Goal: Transaction & Acquisition: Purchase product/service

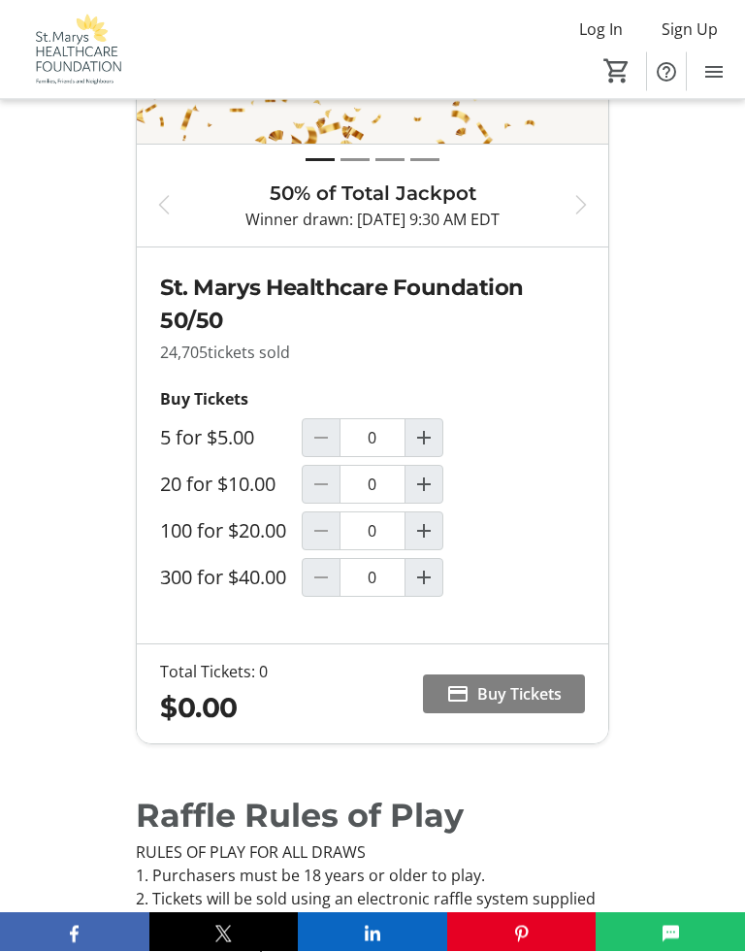
scroll to position [1024, 0]
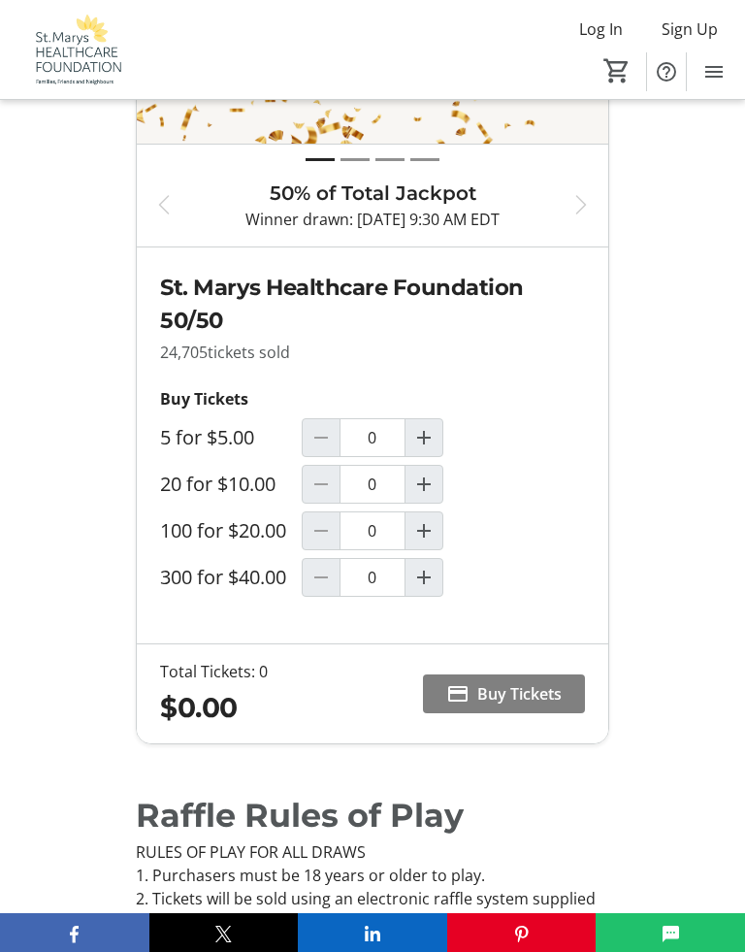
click at [436, 588] on span "Increment by one" at bounding box center [423, 577] width 37 height 37
click at [425, 576] on mat-icon "Increment by one" at bounding box center [423, 577] width 23 height 23
click at [327, 582] on mat-icon "Decrement by one" at bounding box center [320, 577] width 23 height 23
type input "1"
click at [518, 698] on span "Buy Tickets" at bounding box center [519, 693] width 84 height 23
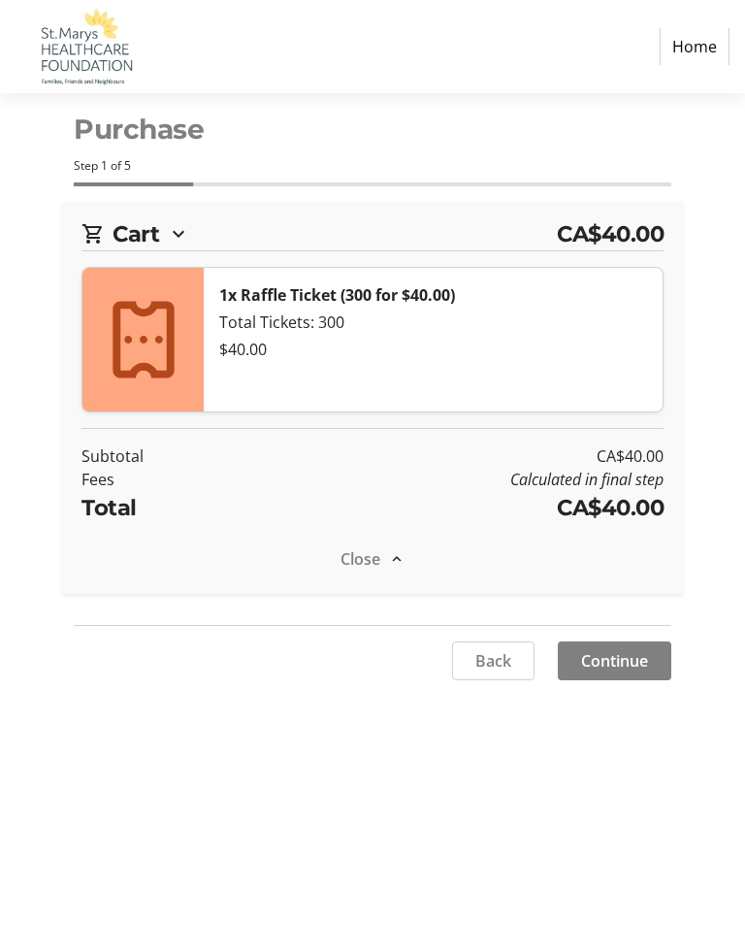
select select "CA"
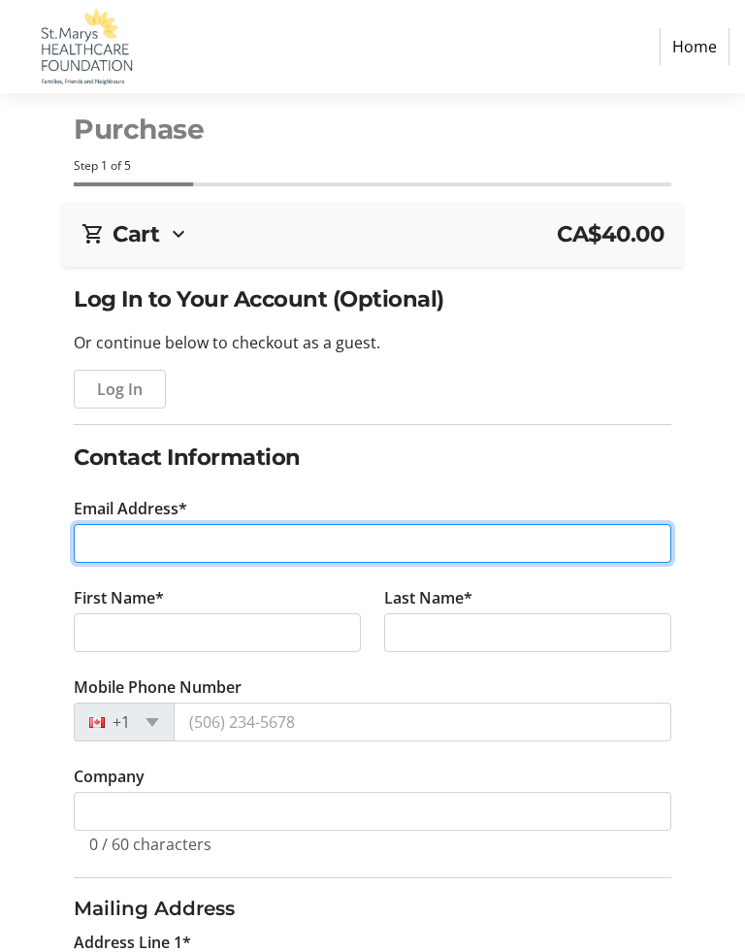
click at [533, 549] on input "Email Address*" at bounding box center [373, 543] width 598 height 39
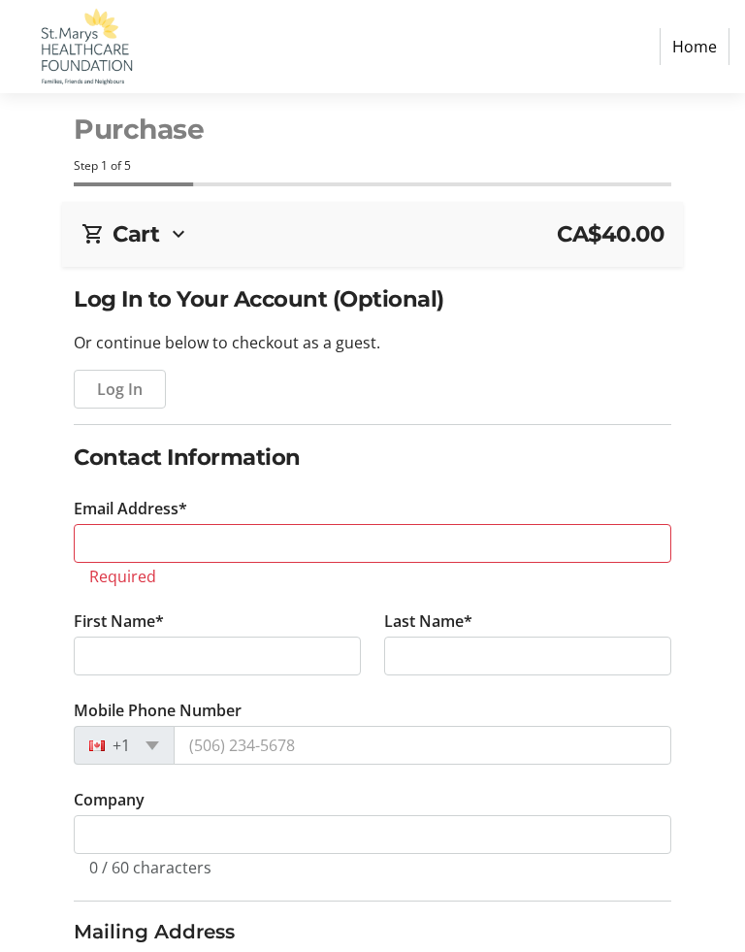
type input "[PHONE_NUMBER]"
select select "ON"
type input "Po [GEOGRAPHIC_DATA]"
type input "Lorentz"
type input "[STREET_ADDRESS]"
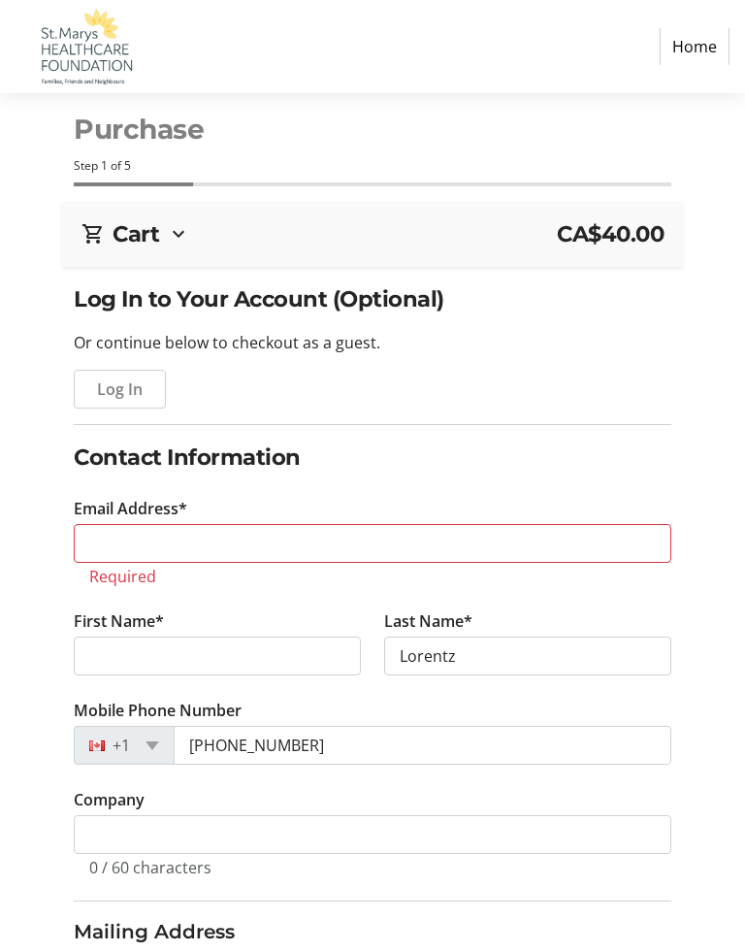
type input "[PERSON_NAME]"
type input "[EMAIL_ADDRESS][DOMAIN_NAME]"
type input "St Marys"
type input "N4X 1C1"
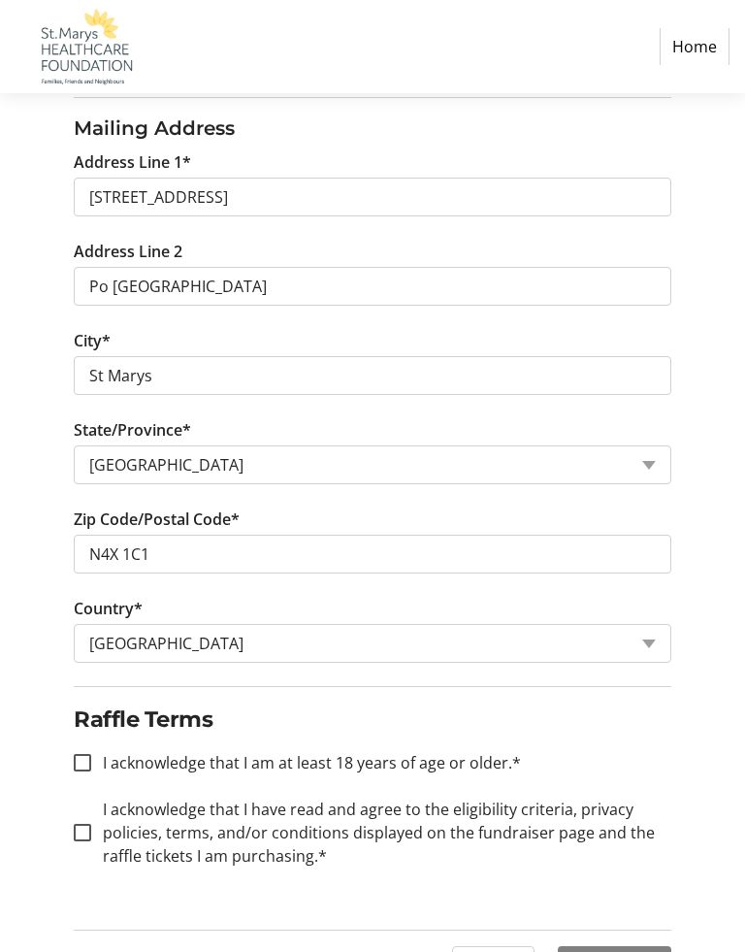
scroll to position [828, 0]
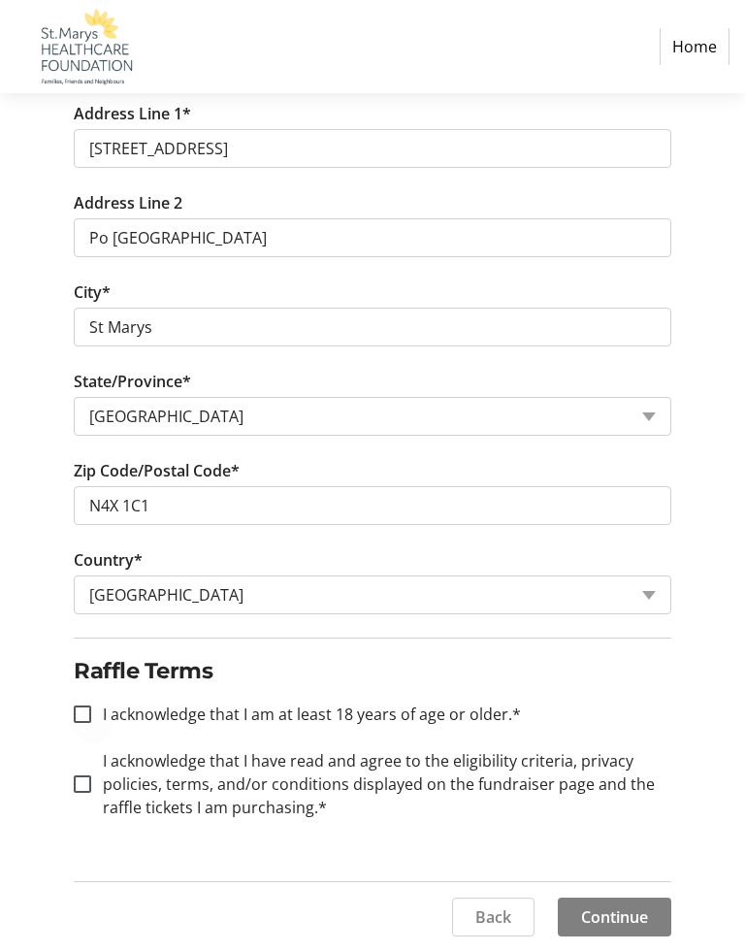
click at [76, 701] on div at bounding box center [82, 714] width 47 height 47
checkbox input "true"
click at [83, 791] on input "I acknowledge that I have read and agree to the eligibility criteria, privacy p…" at bounding box center [82, 783] width 17 height 17
checkbox input "true"
click at [617, 792] on span "Continue" at bounding box center [614, 916] width 67 height 23
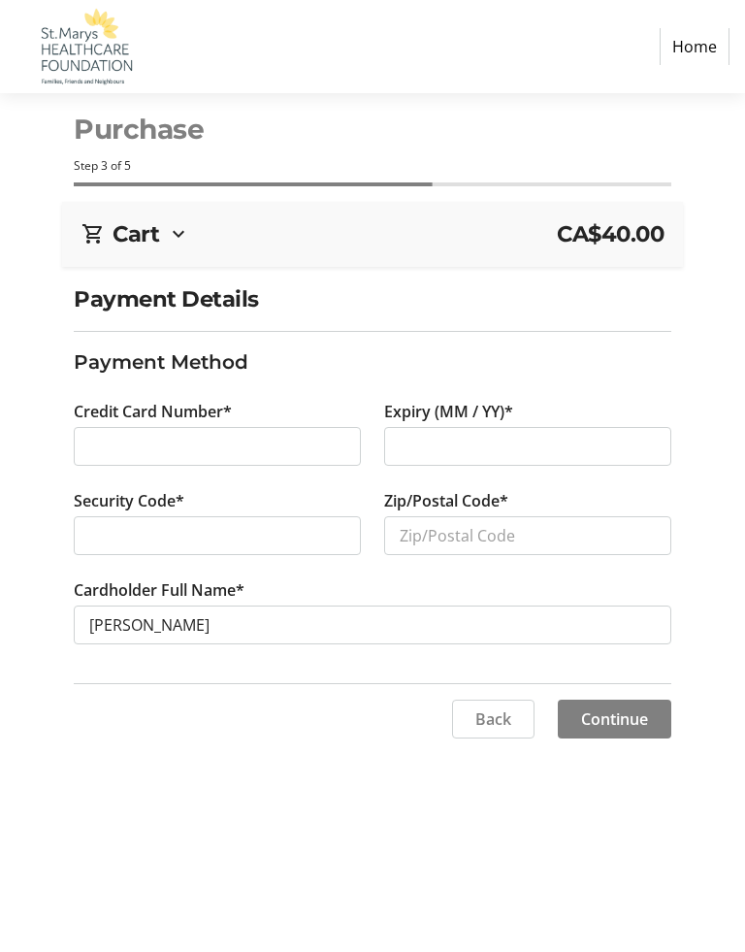
click at [463, 463] on div at bounding box center [527, 446] width 287 height 39
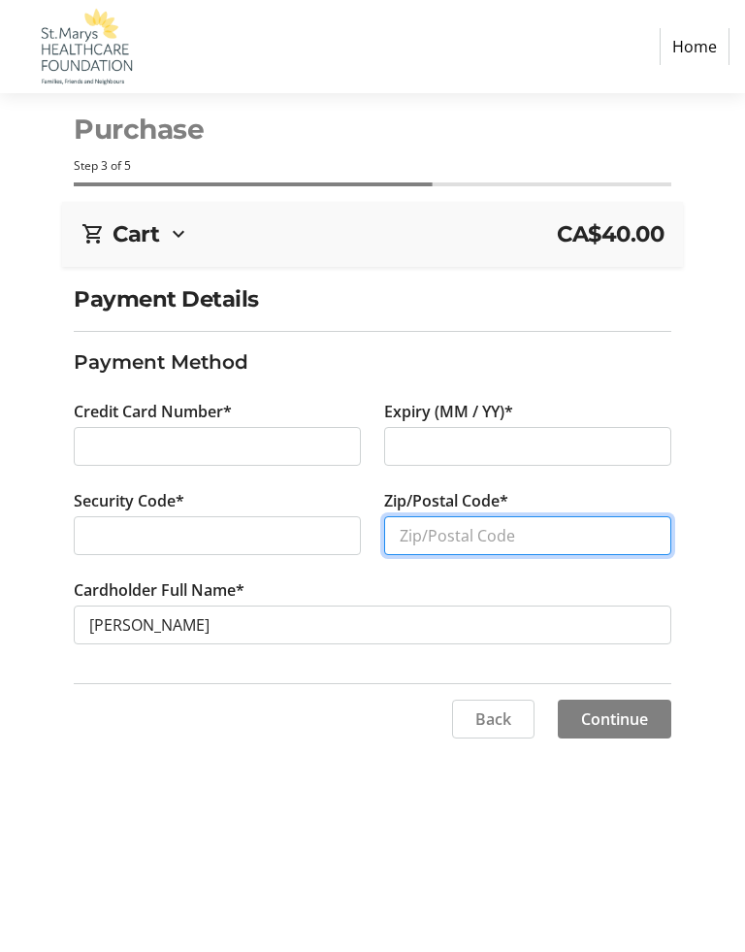
click at [465, 541] on input "Zip/Postal Code*" at bounding box center [527, 535] width 287 height 39
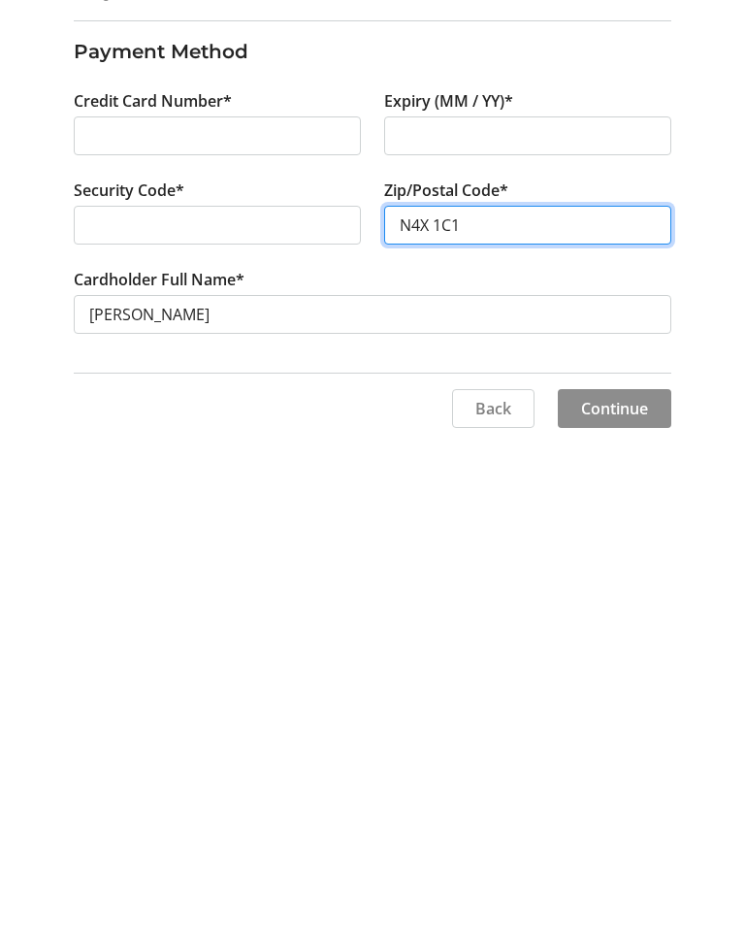
type input "N4X 1C1"
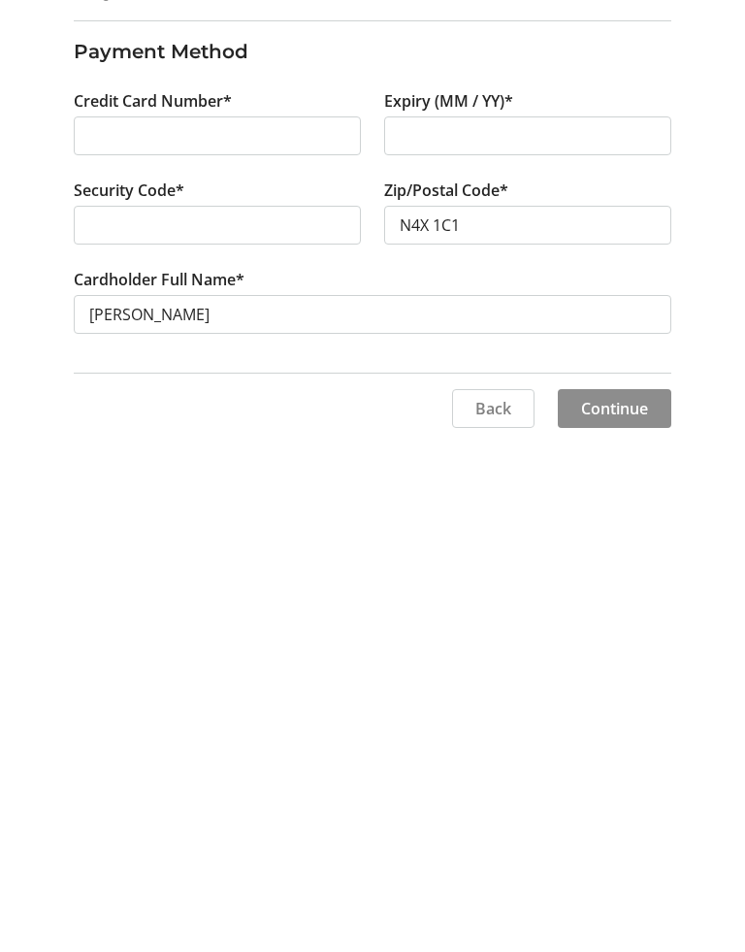
click at [608, 695] on span at bounding box center [614, 718] width 113 height 47
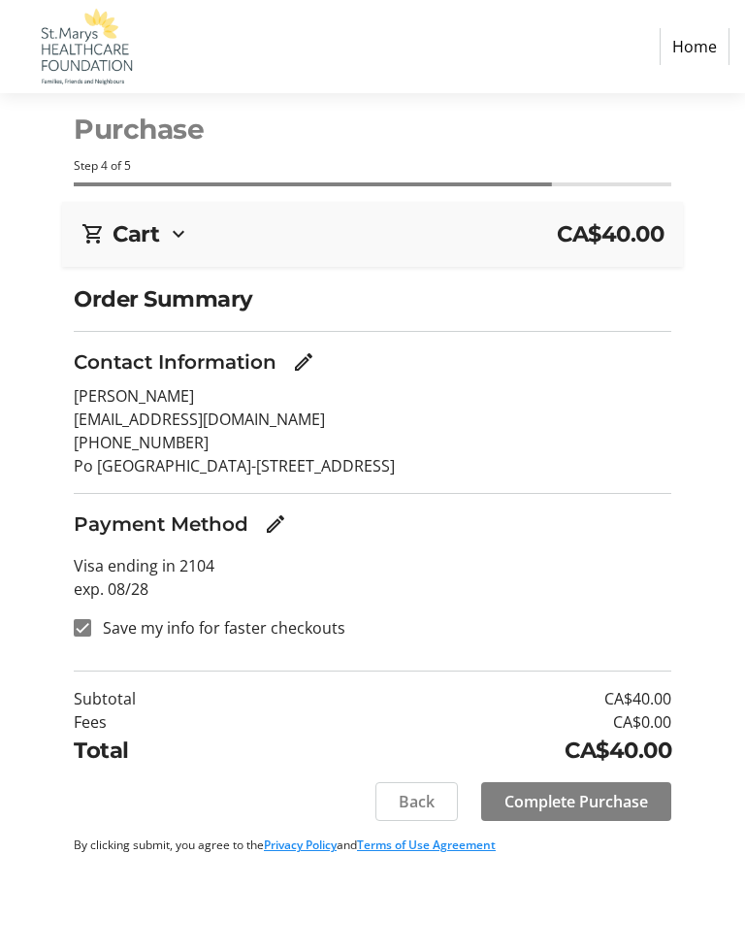
click at [573, 792] on span "Complete Purchase" at bounding box center [576, 801] width 144 height 23
